Goal: Task Accomplishment & Management: Manage account settings

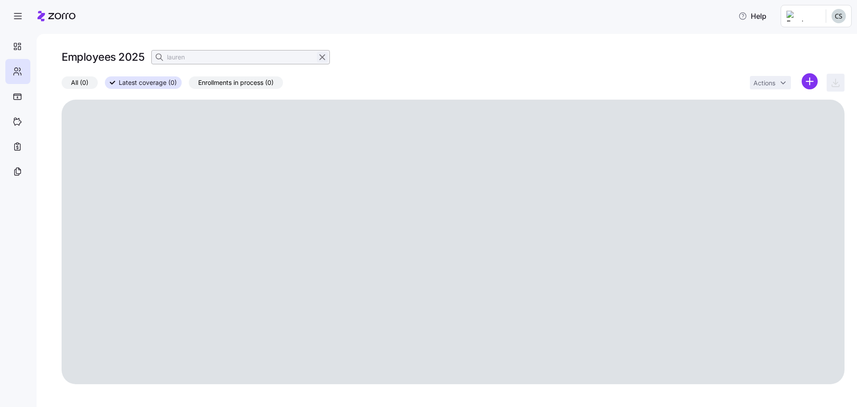
click at [326, 59] on icon "button" at bounding box center [323, 57] width 10 height 11
click at [154, 54] on span "button" at bounding box center [160, 57] width 17 height 17
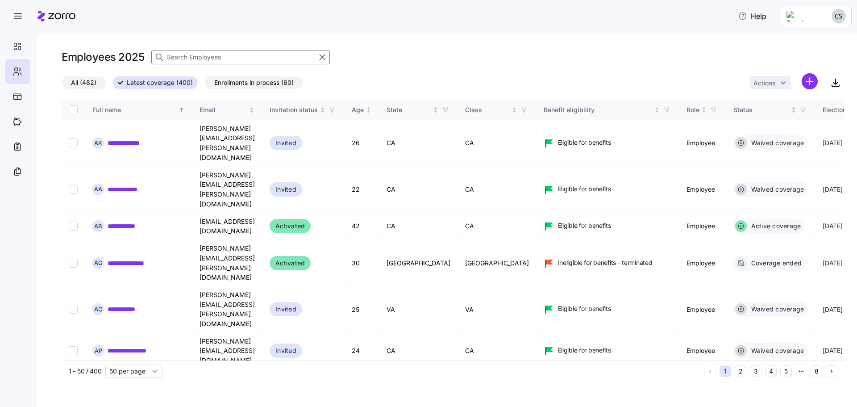
click at [183, 61] on input at bounding box center [240, 57] width 179 height 14
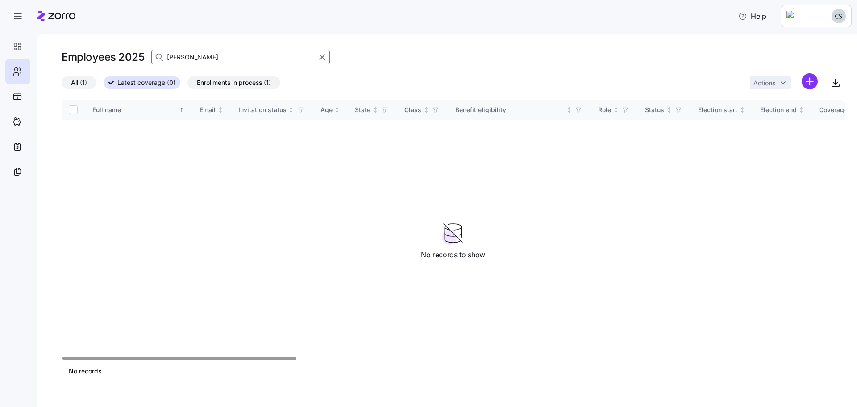
type input "[PERSON_NAME]"
click at [86, 84] on span "All (1)" at bounding box center [79, 83] width 16 height 12
click at [62, 85] on input "All (1)" at bounding box center [62, 85] width 0 height 0
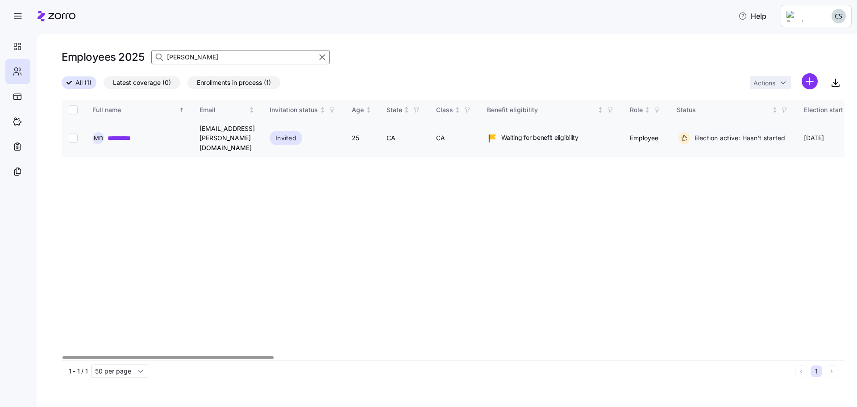
click at [107, 132] on div "**********" at bounding box center [138, 138] width 92 height 12
click at [127, 134] on link "**********" at bounding box center [125, 138] width 34 height 9
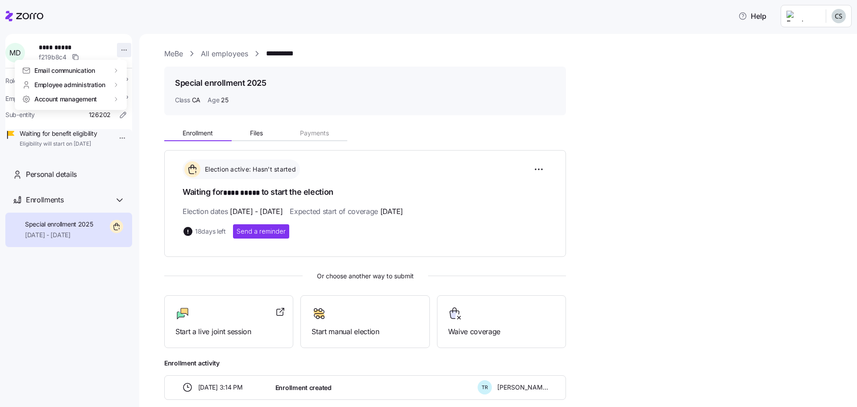
click at [118, 54] on html "**********" at bounding box center [428, 200] width 857 height 401
click at [137, 86] on div "Terminate employee" at bounding box center [159, 85] width 59 height 10
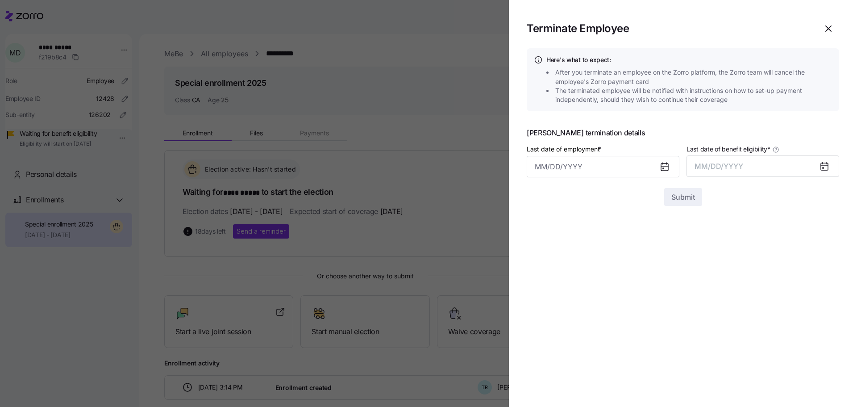
click at [669, 167] on div at bounding box center [668, 166] width 21 height 21
click at [669, 167] on icon at bounding box center [665, 166] width 11 height 11
click at [665, 168] on icon at bounding box center [664, 166] width 7 height 7
click at [584, 169] on input "Last date of employment *" at bounding box center [603, 166] width 153 height 21
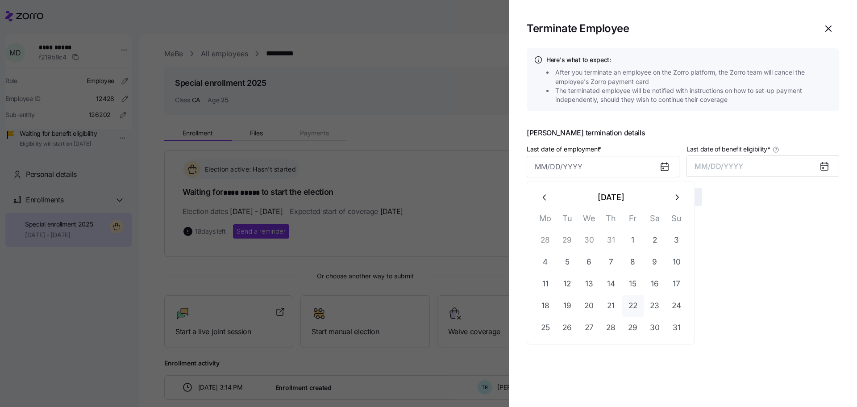
click at [632, 303] on button "22" at bounding box center [633, 305] width 21 height 21
type input "[DATE]"
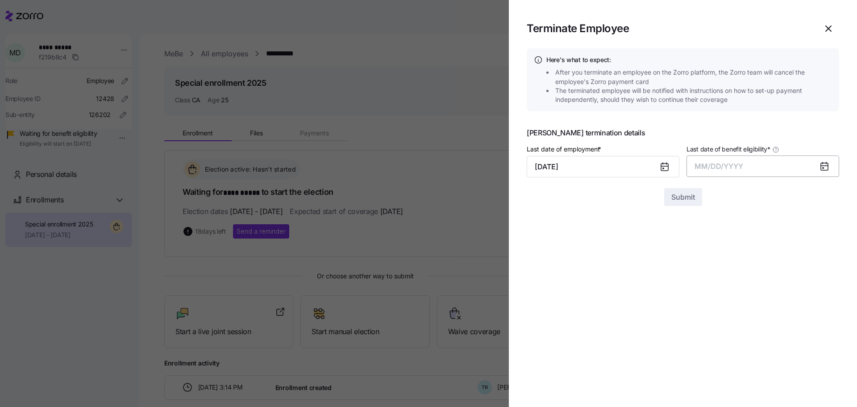
click at [770, 169] on button "MM/DD/YYYY" at bounding box center [763, 165] width 153 height 21
click at [774, 268] on button "Aug" at bounding box center [771, 265] width 51 height 21
click at [684, 199] on span "Submit" at bounding box center [684, 197] width 24 height 11
